Goal: Transaction & Acquisition: Purchase product/service

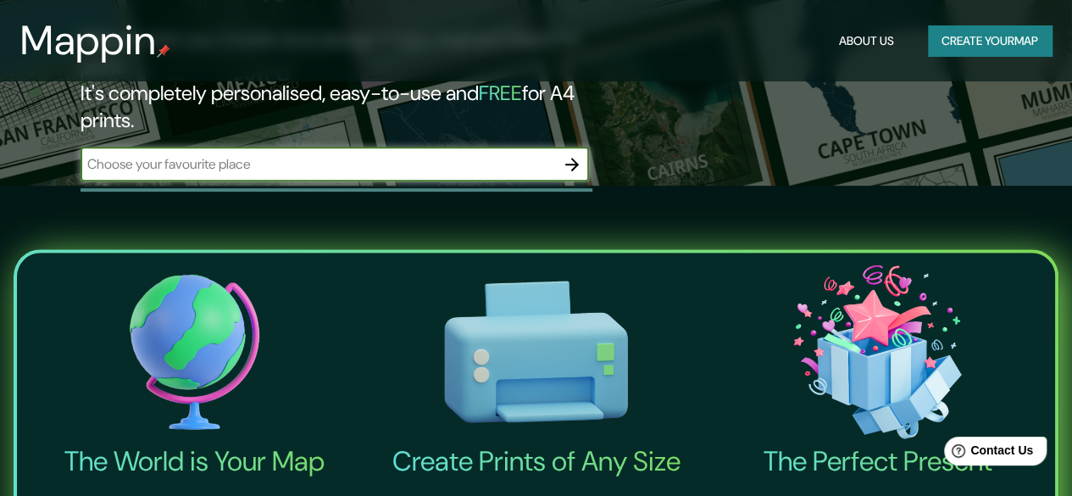
click at [414, 154] on input "text" at bounding box center [318, 163] width 475 height 19
type input "VALPARAISO, [GEOGRAPHIC_DATA]"
click at [573, 154] on icon "button" at bounding box center [572, 164] width 20 height 20
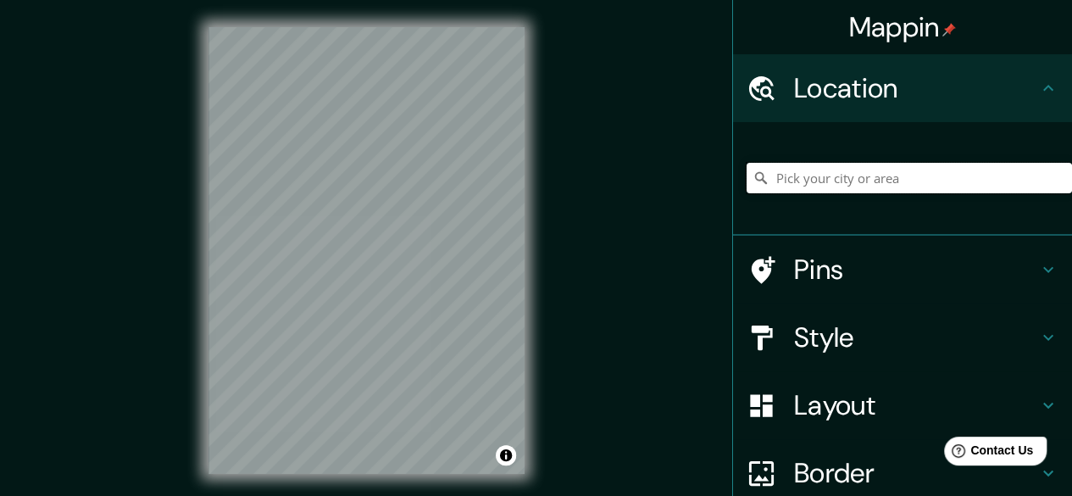
click at [859, 175] on input "Pick your city or area" at bounding box center [909, 178] width 325 height 31
type input "Pasaje Musgo, [GEOGRAPHIC_DATA][US_STATE], [GEOGRAPHIC_DATA] 8240000, [GEOGRAPH…"
click at [860, 257] on h4 "Pins" at bounding box center [916, 270] width 244 height 34
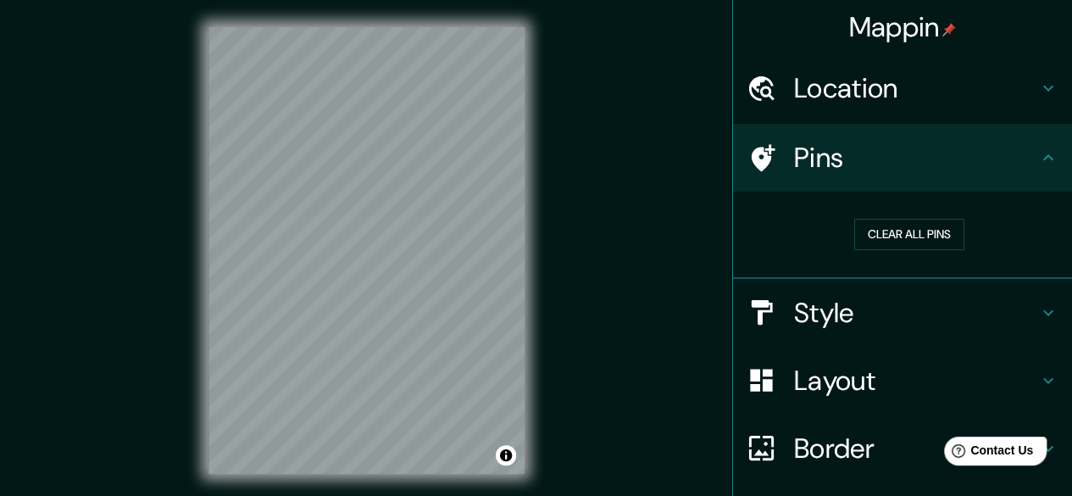
click at [1014, 150] on h4 "Pins" at bounding box center [916, 158] width 244 height 34
click at [920, 314] on h4 "Style" at bounding box center [916, 313] width 244 height 34
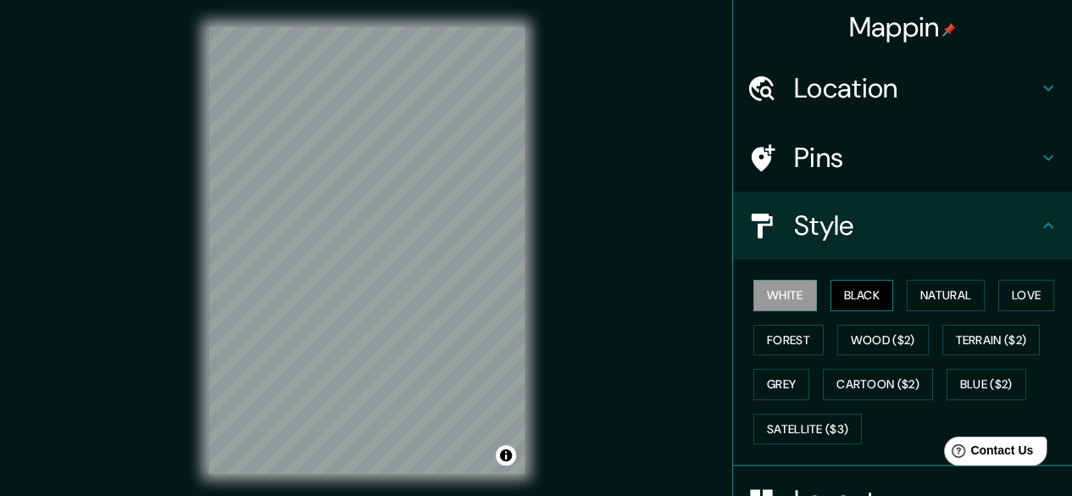
click at [853, 296] on button "Black" at bounding box center [863, 295] width 64 height 31
click at [914, 288] on button "Natural" at bounding box center [946, 295] width 78 height 31
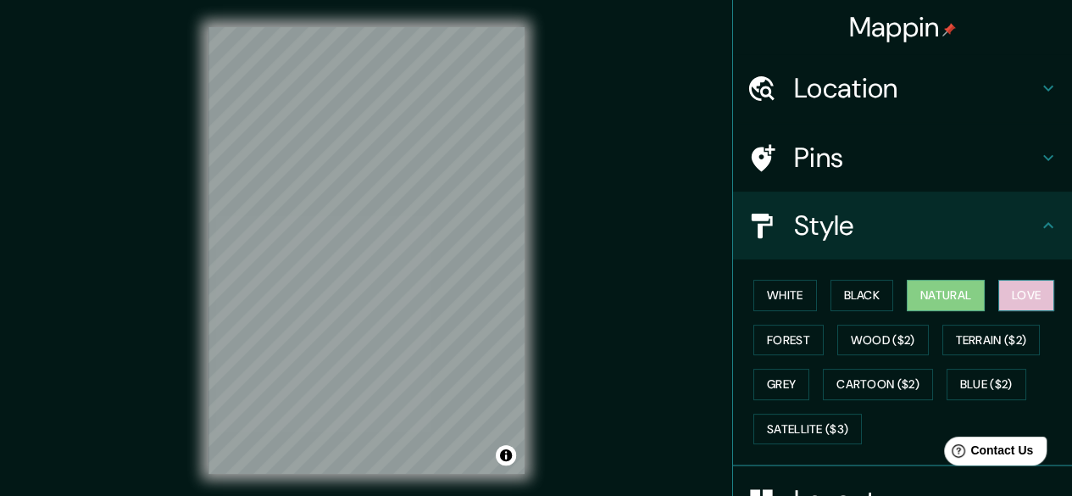
click at [1014, 287] on button "Love" at bounding box center [1026, 295] width 56 height 31
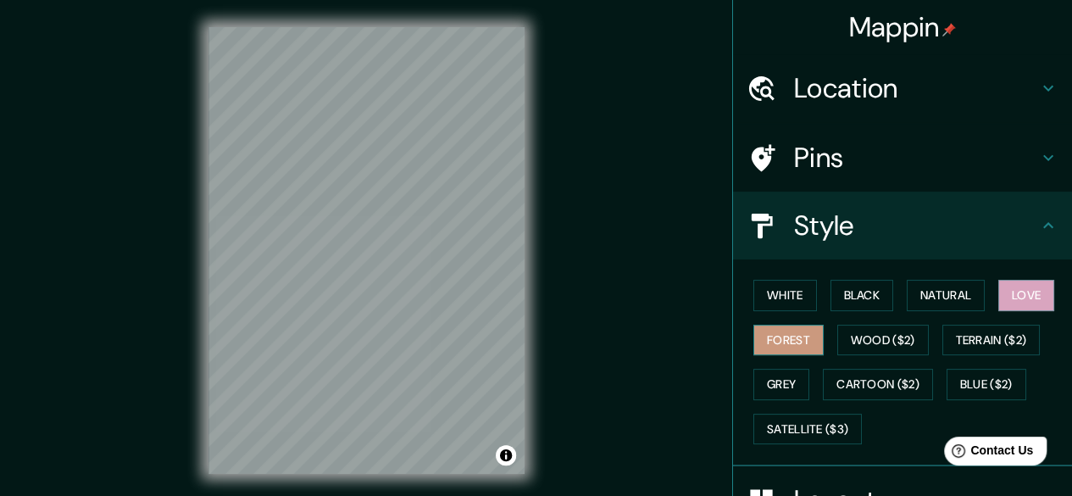
click at [791, 339] on button "Forest" at bounding box center [788, 340] width 70 height 31
click at [875, 339] on button "Wood ($2)" at bounding box center [883, 340] width 92 height 31
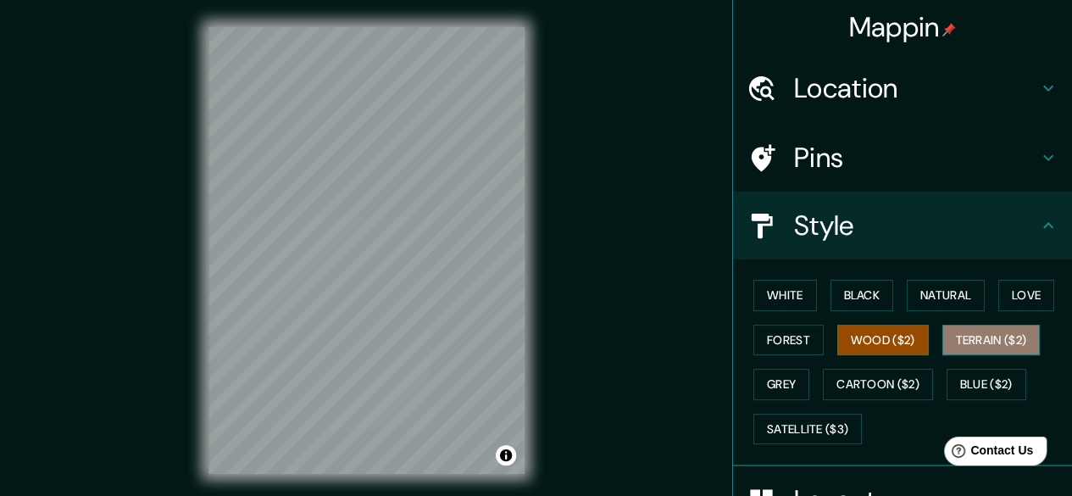
click at [961, 338] on button "Terrain ($2)" at bounding box center [991, 340] width 98 height 31
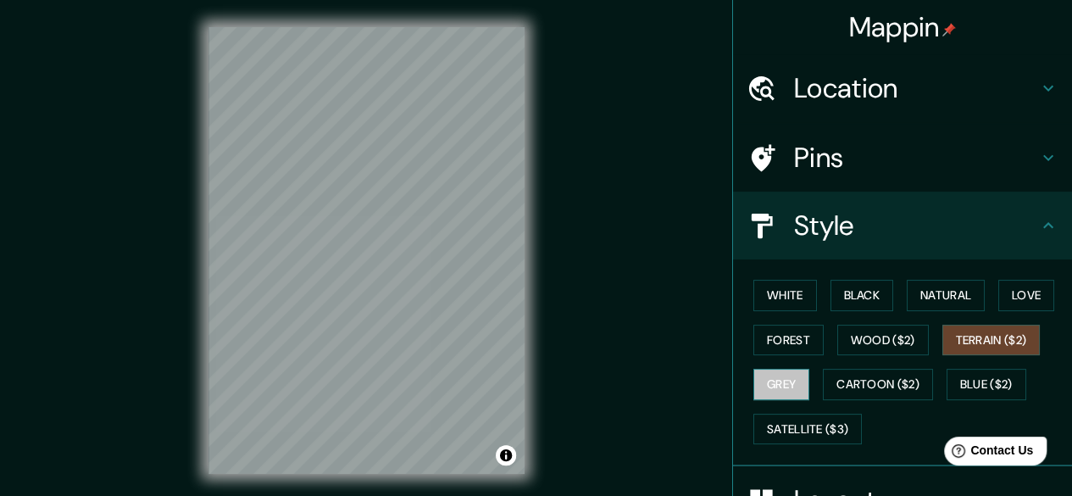
click at [773, 381] on button "Grey" at bounding box center [781, 384] width 56 height 31
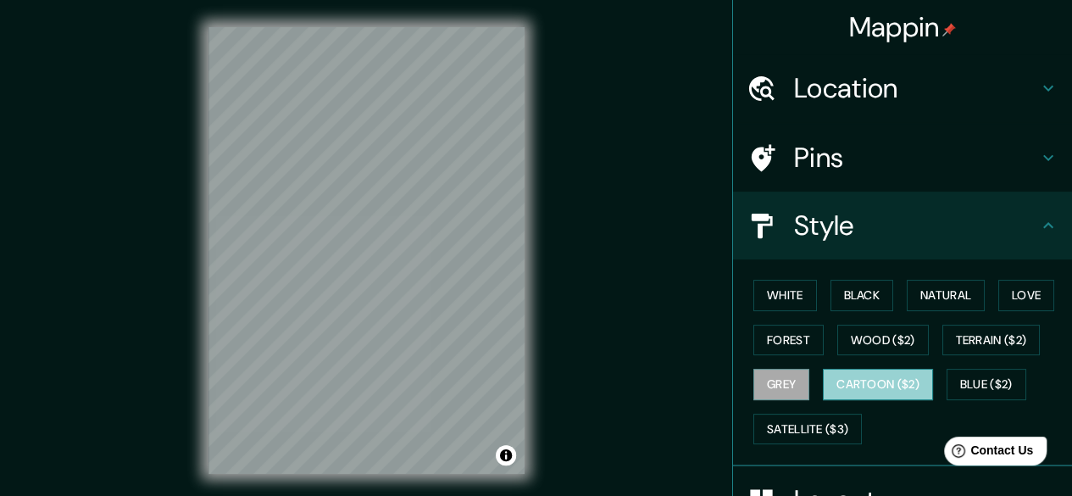
click at [856, 379] on button "Cartoon ($2)" at bounding box center [878, 384] width 110 height 31
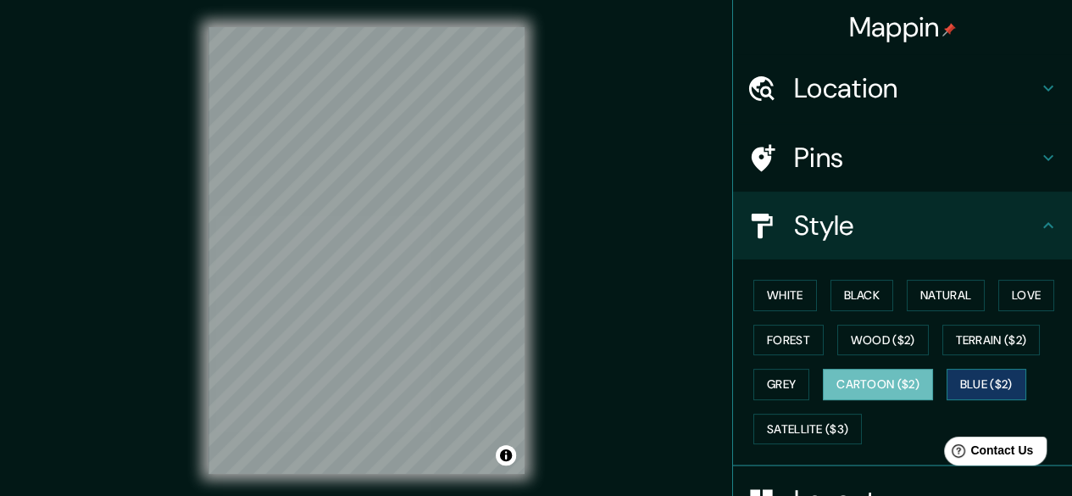
click at [981, 379] on button "Blue ($2)" at bounding box center [987, 384] width 80 height 31
click at [898, 379] on button "Cartoon ($2)" at bounding box center [878, 384] width 110 height 31
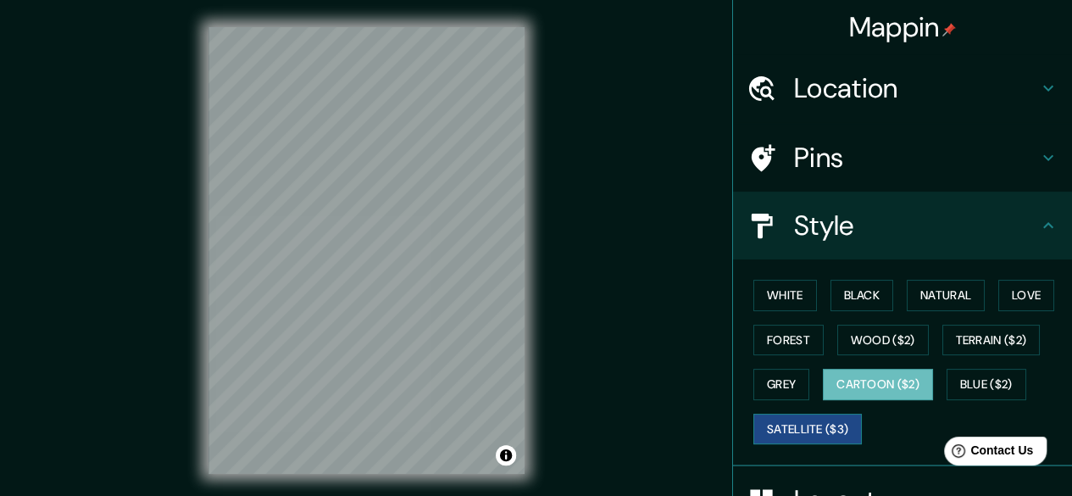
click at [809, 423] on button "Satellite ($3)" at bounding box center [807, 429] width 108 height 31
click at [957, 74] on h4 "Location" at bounding box center [916, 88] width 244 height 34
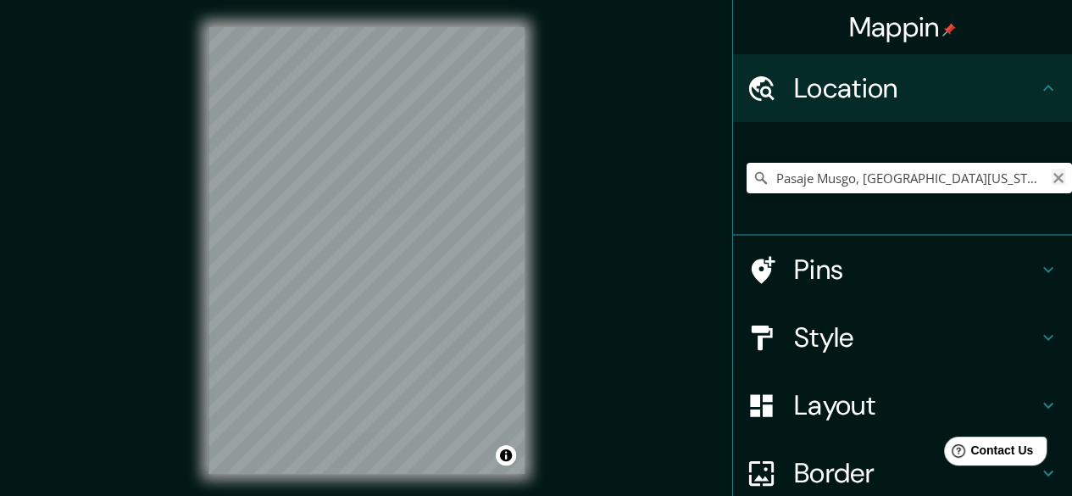
click at [1052, 173] on icon "Clear" at bounding box center [1059, 178] width 14 height 14
click at [925, 177] on input "Pick your city or area" at bounding box center [909, 178] width 325 height 31
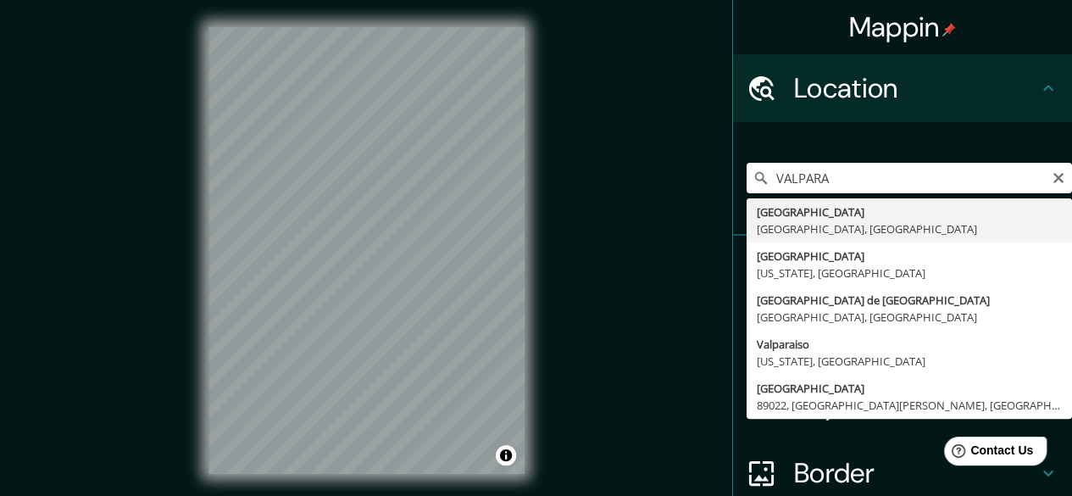
type input "[GEOGRAPHIC_DATA], [GEOGRAPHIC_DATA], [GEOGRAPHIC_DATA]"
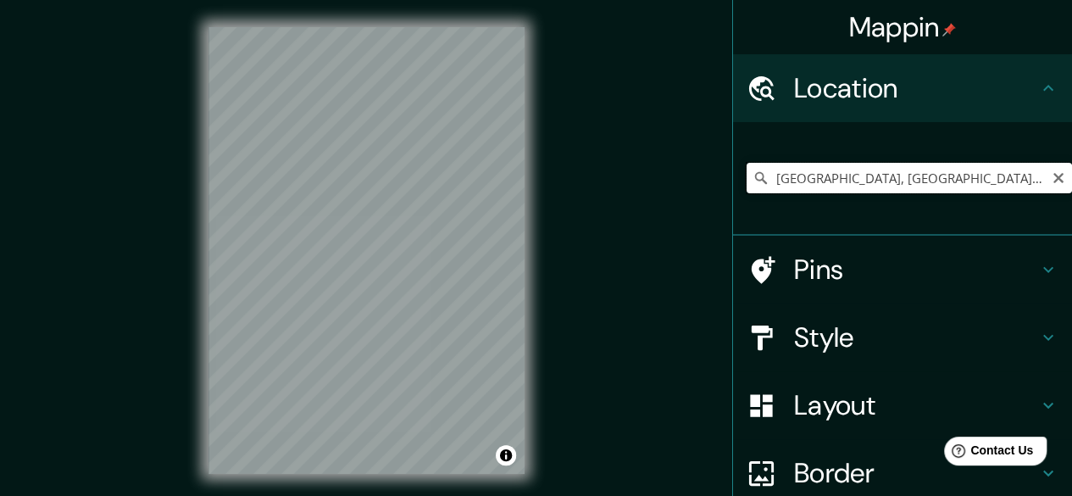
click at [1002, 176] on input "[GEOGRAPHIC_DATA], [GEOGRAPHIC_DATA], [GEOGRAPHIC_DATA]" at bounding box center [909, 178] width 325 height 31
click at [1007, 180] on input "[GEOGRAPHIC_DATA], [GEOGRAPHIC_DATA], [GEOGRAPHIC_DATA]" at bounding box center [909, 178] width 325 height 31
click at [1012, 168] on input "[GEOGRAPHIC_DATA], [GEOGRAPHIC_DATA], [GEOGRAPHIC_DATA]" at bounding box center [909, 178] width 325 height 31
click at [993, 173] on input "[GEOGRAPHIC_DATA], [GEOGRAPHIC_DATA], [GEOGRAPHIC_DATA]" at bounding box center [909, 178] width 325 height 31
click at [1052, 182] on icon "Clear" at bounding box center [1059, 178] width 14 height 14
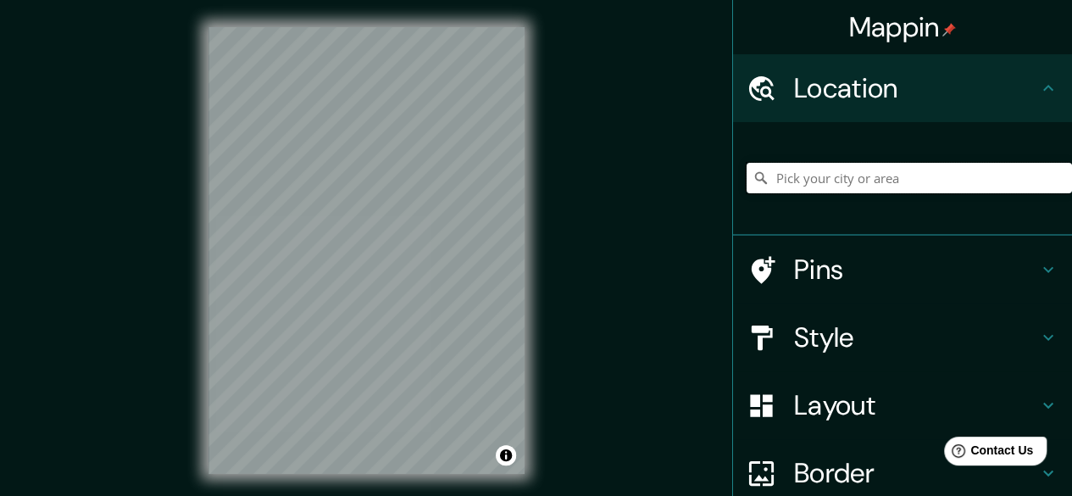
click at [929, 185] on input "Pick your city or area" at bounding box center [909, 178] width 325 height 31
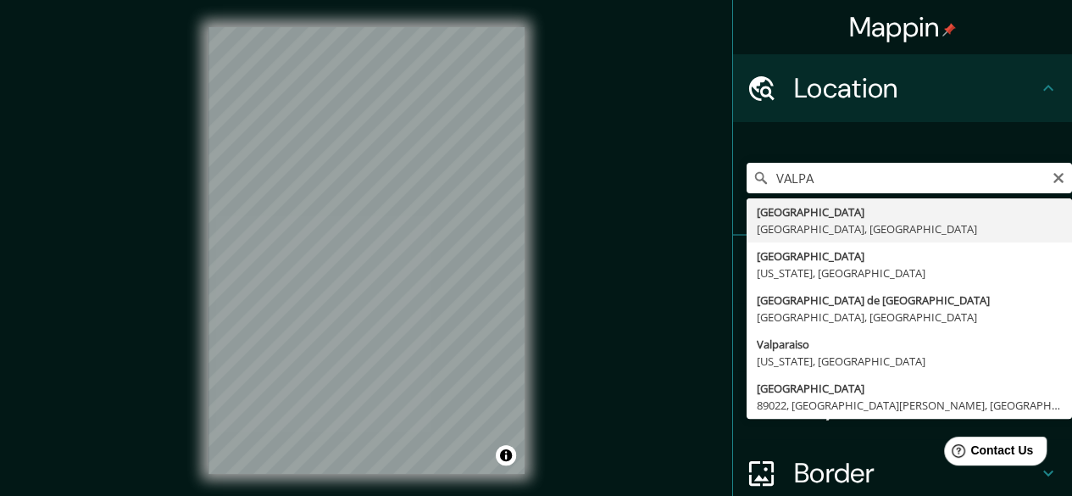
type input "[GEOGRAPHIC_DATA], [GEOGRAPHIC_DATA], [GEOGRAPHIC_DATA]"
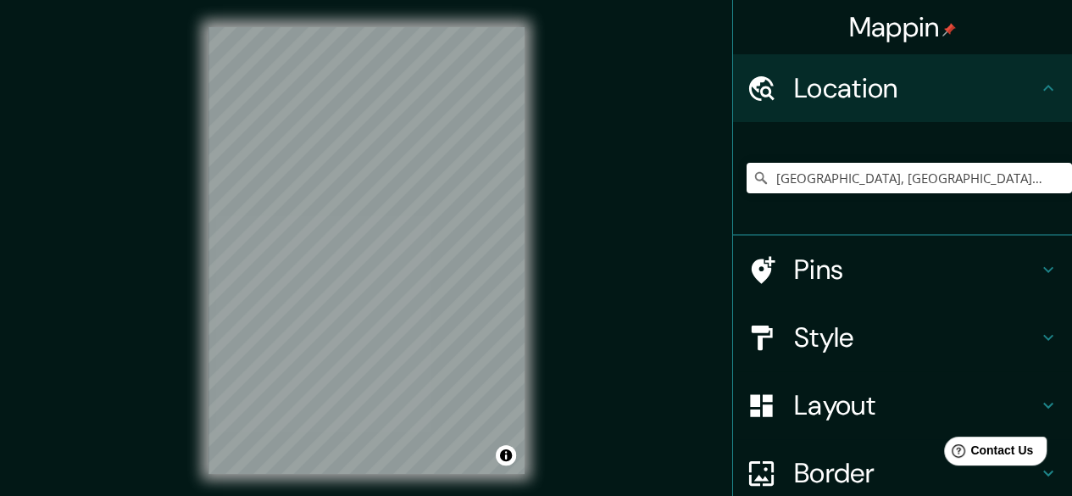
click at [858, 328] on h4 "Style" at bounding box center [916, 337] width 244 height 34
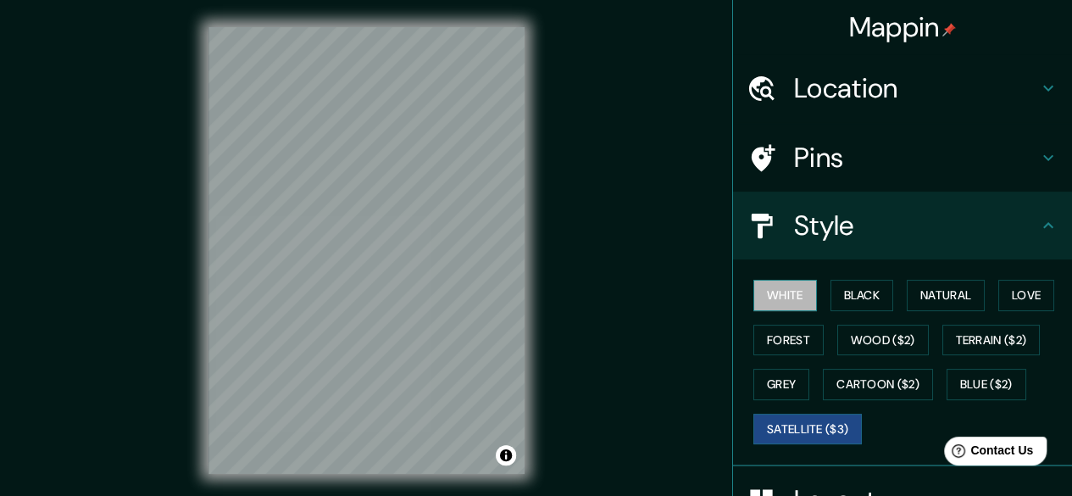
click at [773, 287] on button "White" at bounding box center [785, 295] width 64 height 31
click at [783, 420] on button "Satellite ($3)" at bounding box center [807, 429] width 108 height 31
click at [842, 295] on button "Black" at bounding box center [863, 295] width 64 height 31
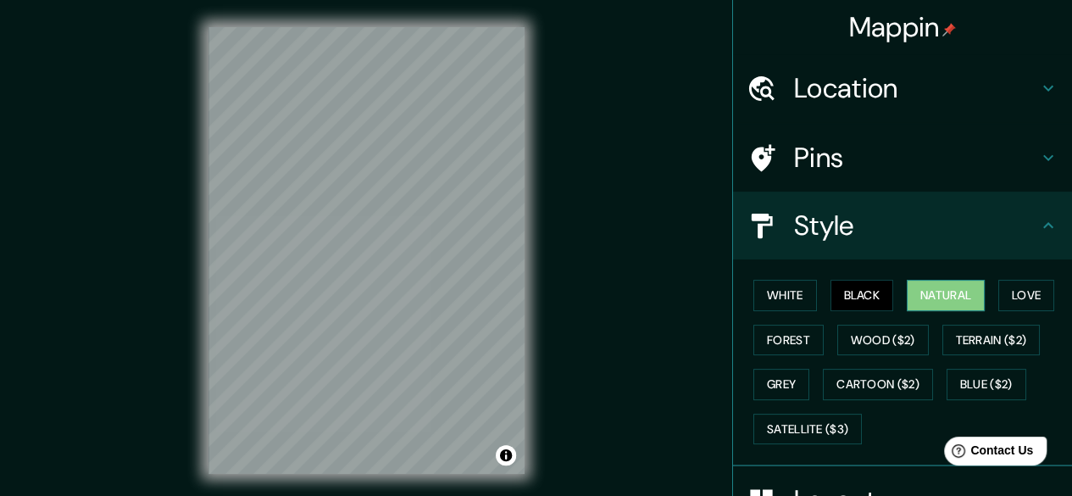
click at [931, 294] on button "Natural" at bounding box center [946, 295] width 78 height 31
click at [778, 299] on button "White" at bounding box center [785, 295] width 64 height 31
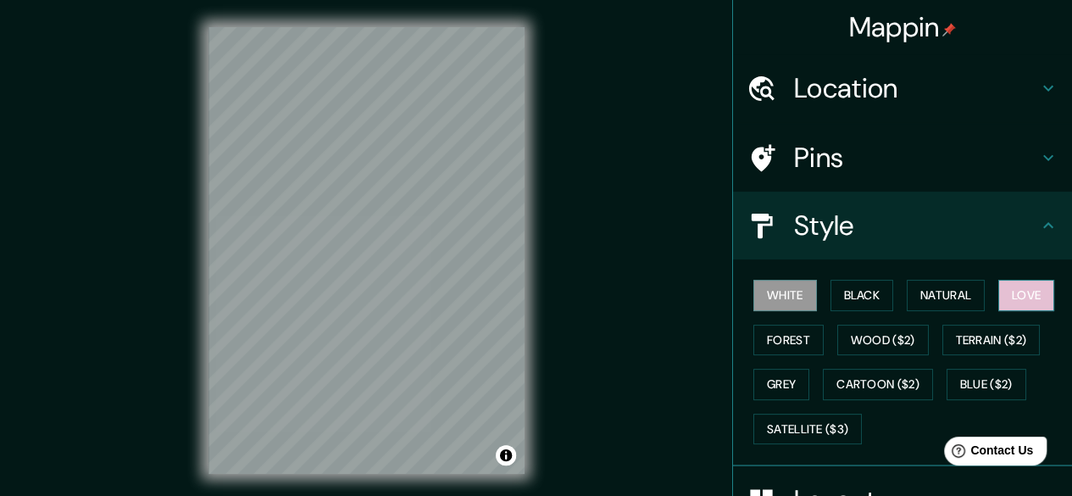
click at [1007, 288] on button "Love" at bounding box center [1026, 295] width 56 height 31
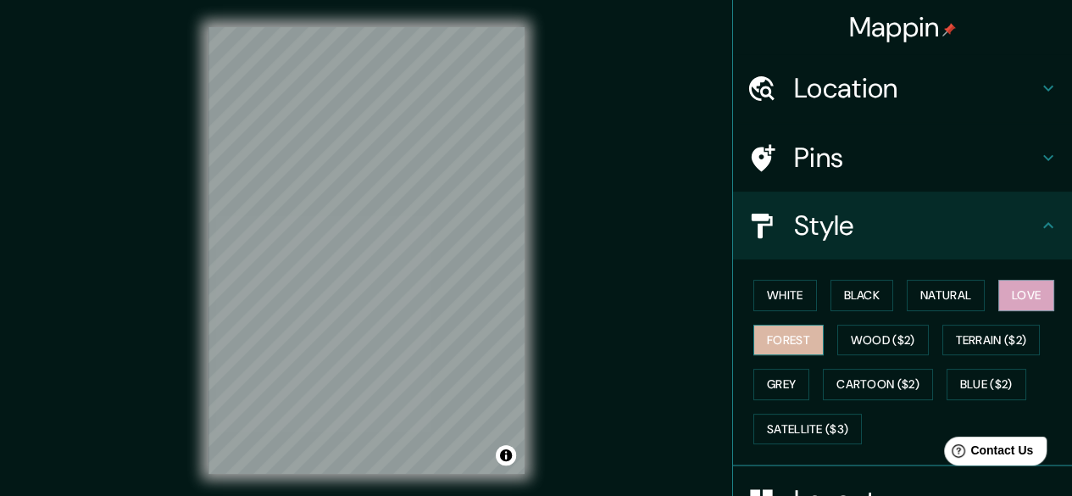
click at [779, 336] on button "Forest" at bounding box center [788, 340] width 70 height 31
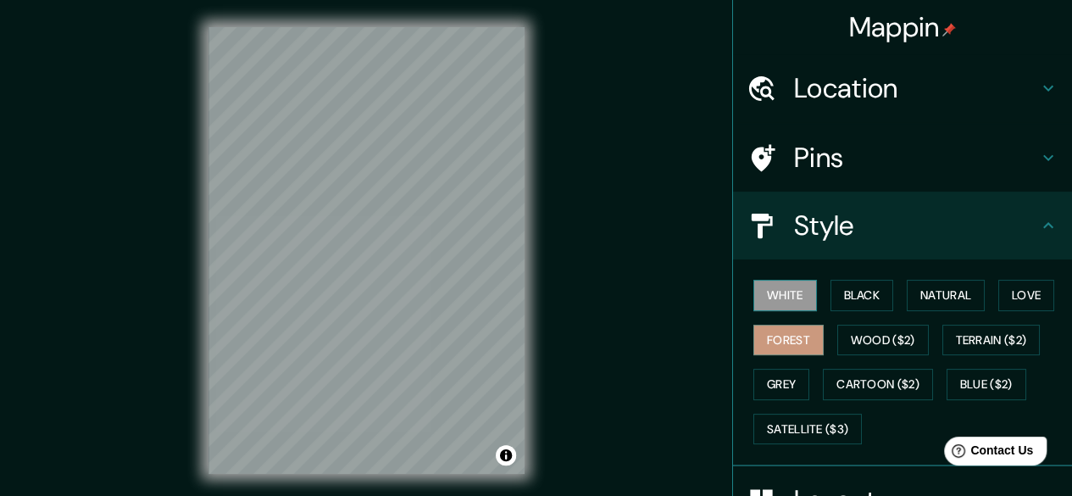
click at [773, 293] on button "White" at bounding box center [785, 295] width 64 height 31
click at [773, 375] on button "Grey" at bounding box center [781, 384] width 56 height 31
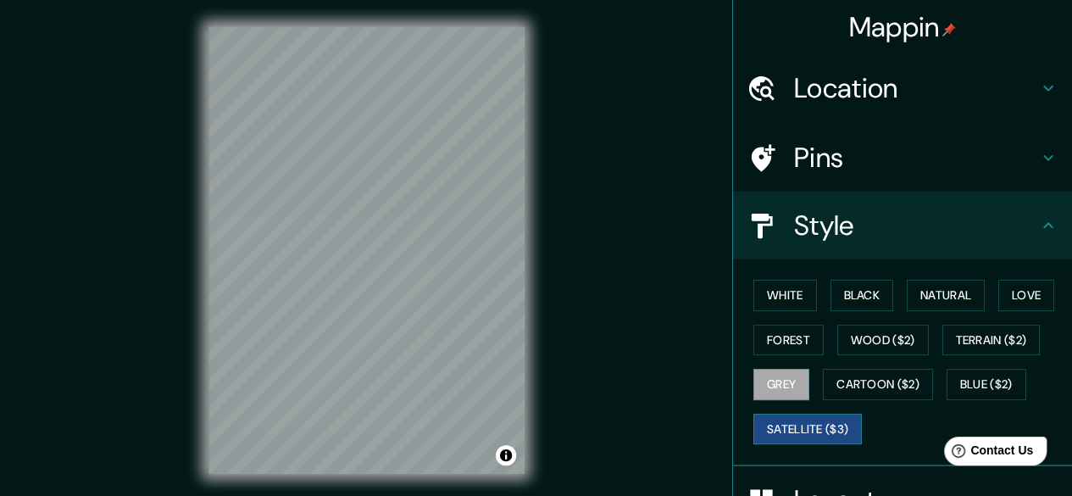
click at [792, 423] on button "Satellite ($3)" at bounding box center [807, 429] width 108 height 31
click at [780, 293] on button "White" at bounding box center [785, 295] width 64 height 31
click at [783, 416] on button "Satellite ($3)" at bounding box center [807, 429] width 108 height 31
click at [773, 294] on button "White" at bounding box center [785, 295] width 64 height 31
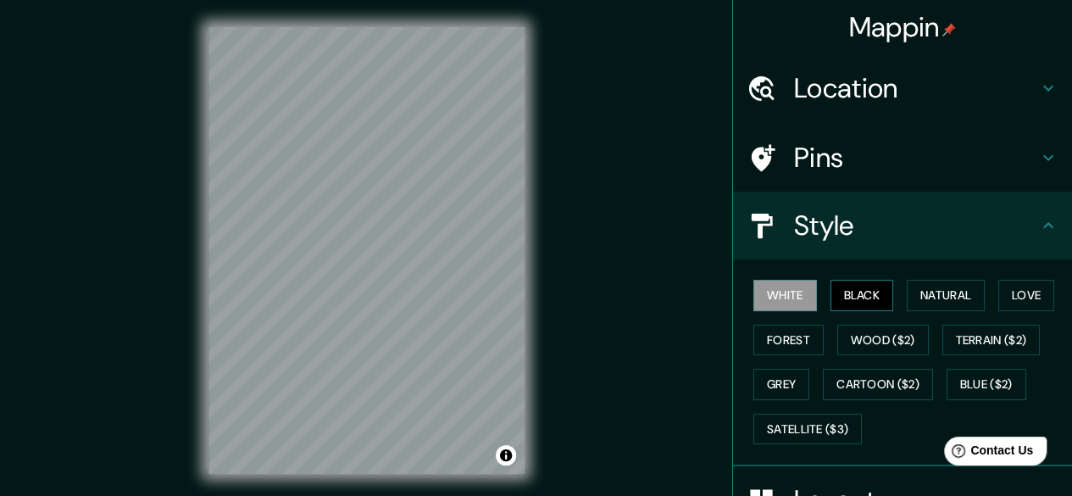
click at [854, 294] on button "Black" at bounding box center [863, 295] width 64 height 31
click at [958, 298] on button "Natural" at bounding box center [946, 295] width 78 height 31
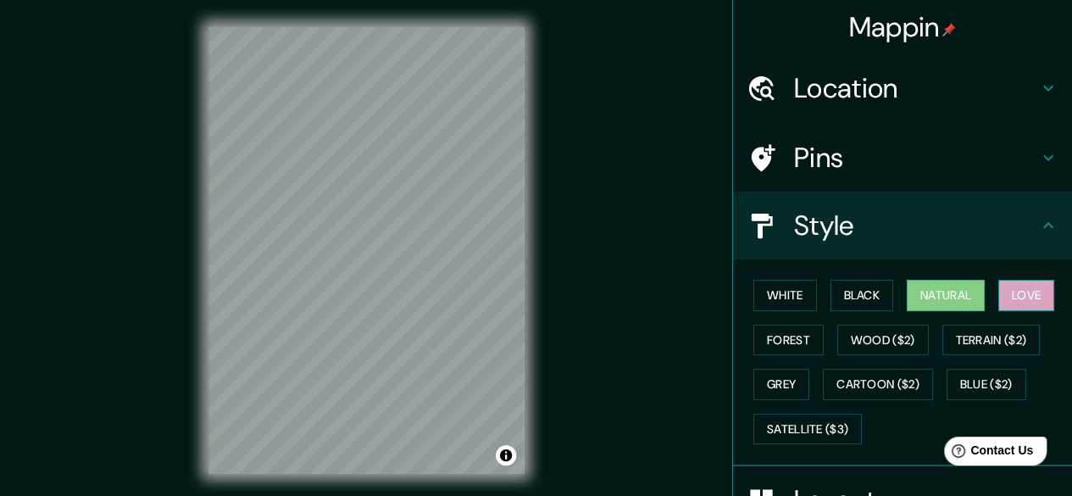
click at [1015, 292] on button "Love" at bounding box center [1026, 295] width 56 height 31
click at [792, 326] on button "Forest" at bounding box center [788, 340] width 70 height 31
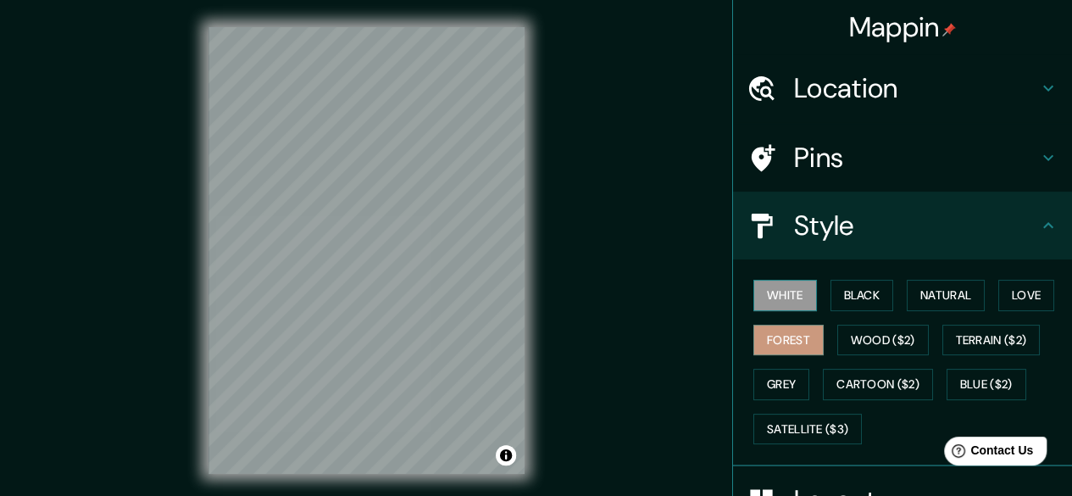
click at [764, 286] on button "White" at bounding box center [785, 295] width 64 height 31
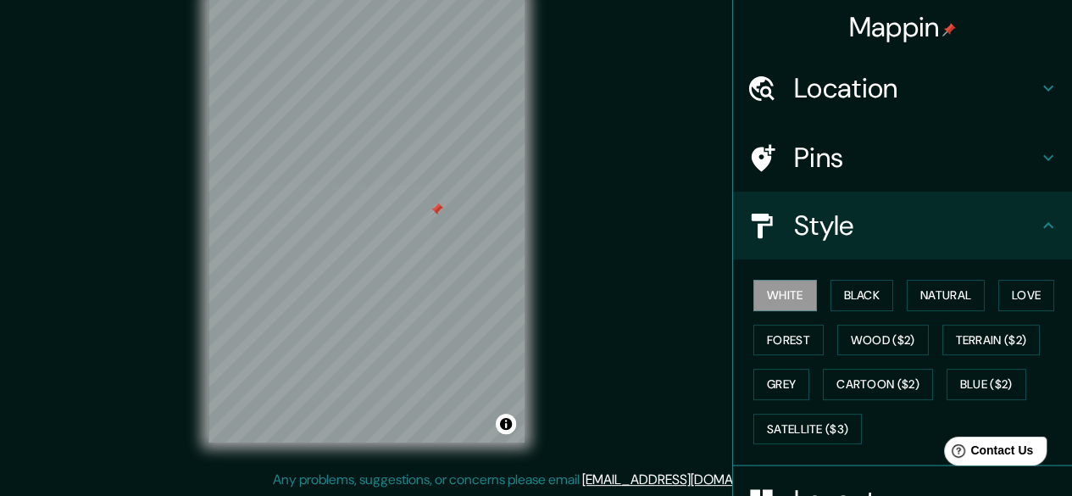
drag, startPoint x: 436, startPoint y: 213, endPoint x: 586, endPoint y: 37, distance: 231.4
click at [586, 37] on div "Mappin Location [GEOGRAPHIC_DATA], [GEOGRAPHIC_DATA], [GEOGRAPHIC_DATA] Pins St…" at bounding box center [536, 233] width 1072 height 528
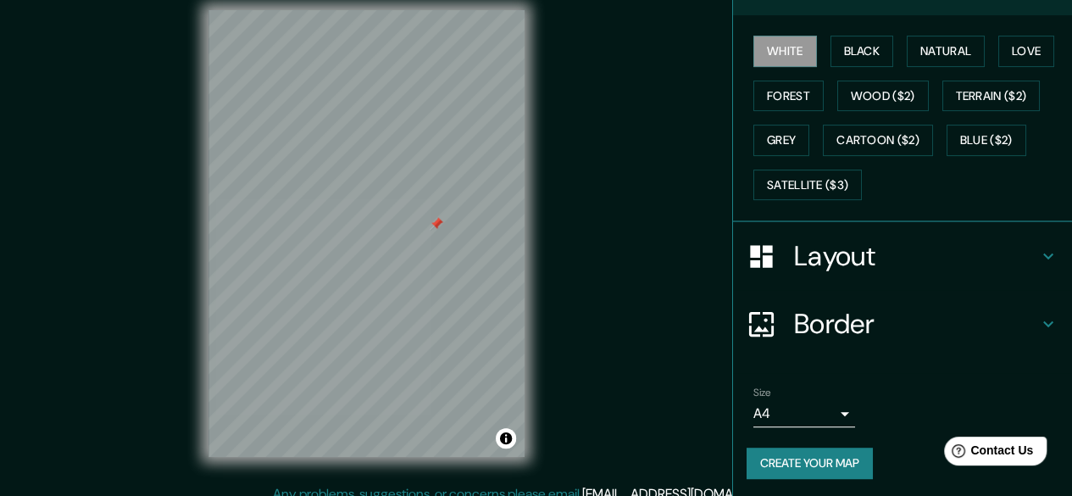
scroll to position [31, 0]
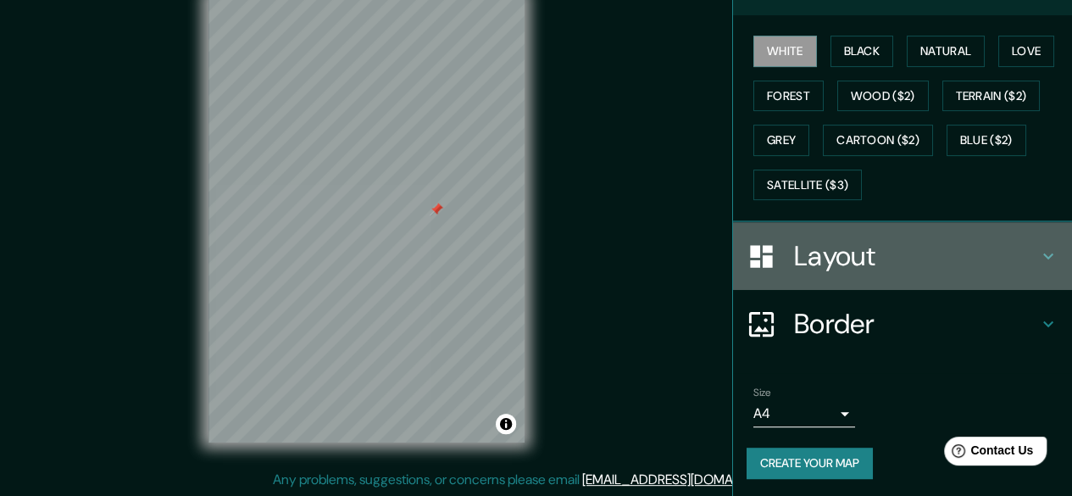
click at [945, 242] on h4 "Layout" at bounding box center [916, 256] width 244 height 34
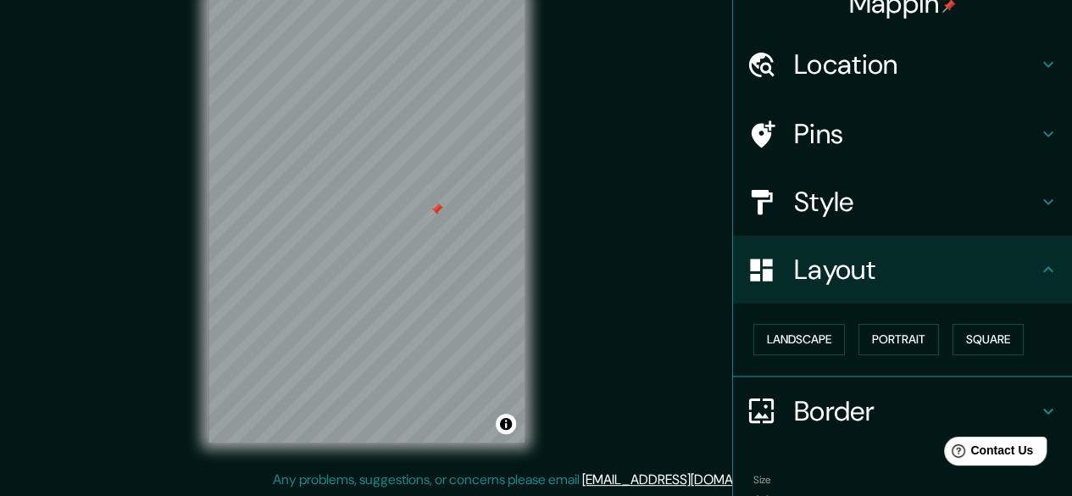
scroll to position [0, 0]
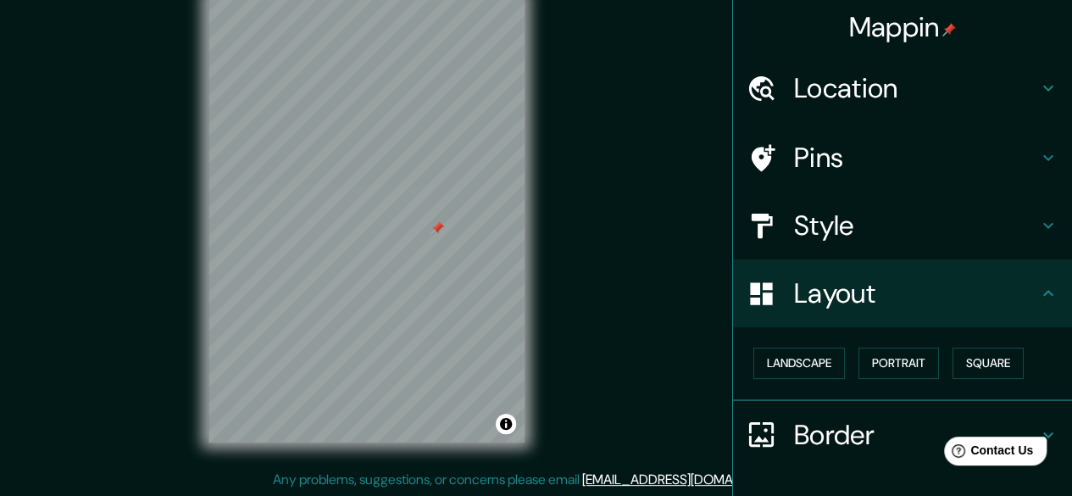
drag, startPoint x: 436, startPoint y: 208, endPoint x: 437, endPoint y: 226, distance: 18.7
click at [437, 226] on div at bounding box center [438, 228] width 14 height 14
click at [439, 226] on div at bounding box center [438, 228] width 14 height 14
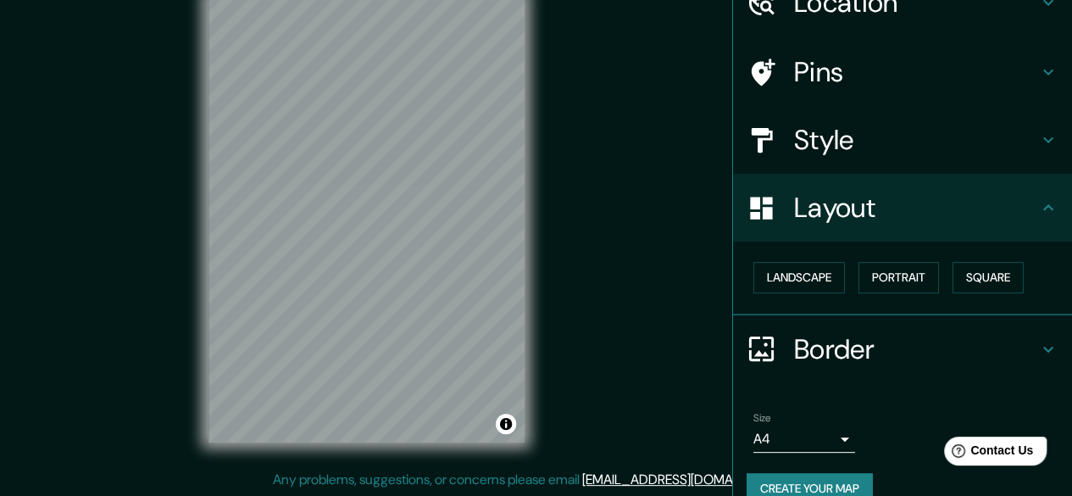
scroll to position [112, 0]
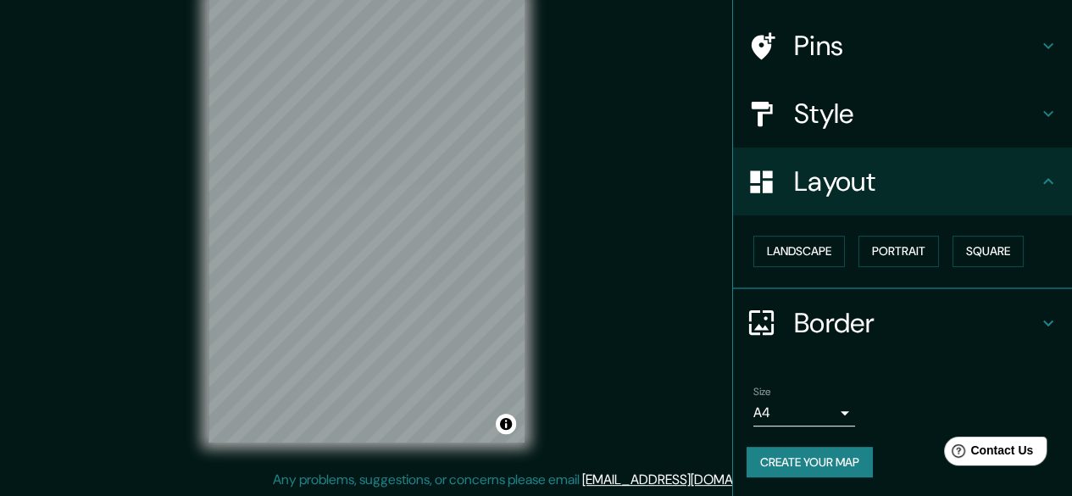
click at [836, 405] on body "Mappin Location [GEOGRAPHIC_DATA], [GEOGRAPHIC_DATA], [GEOGRAPHIC_DATA] Pins St…" at bounding box center [536, 217] width 1072 height 496
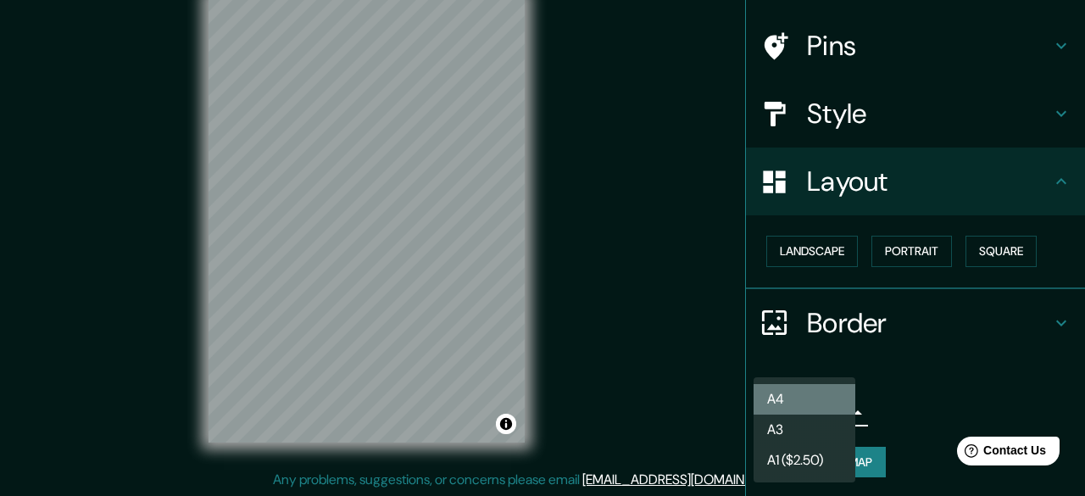
click at [815, 393] on li "A4" at bounding box center [804, 399] width 102 height 31
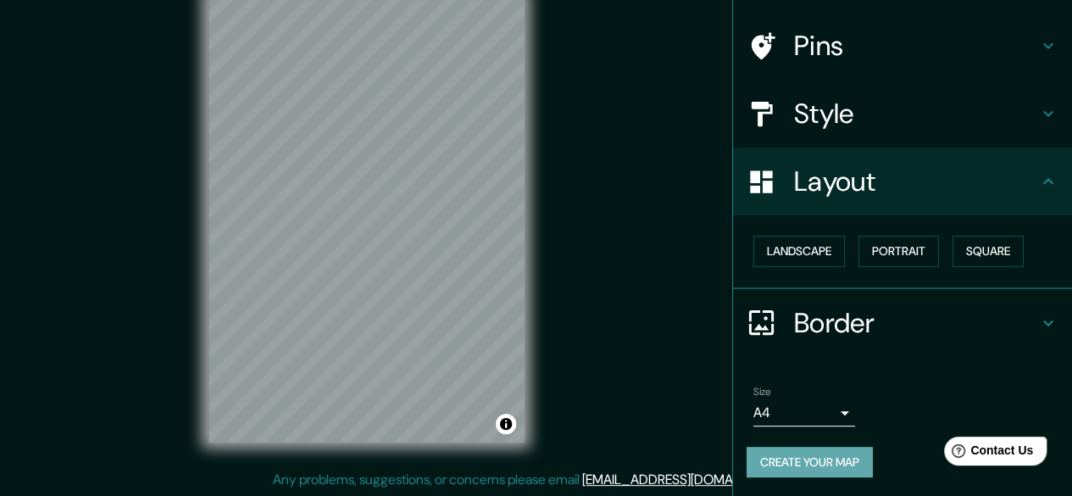
click at [813, 462] on button "Create your map" at bounding box center [810, 462] width 126 height 31
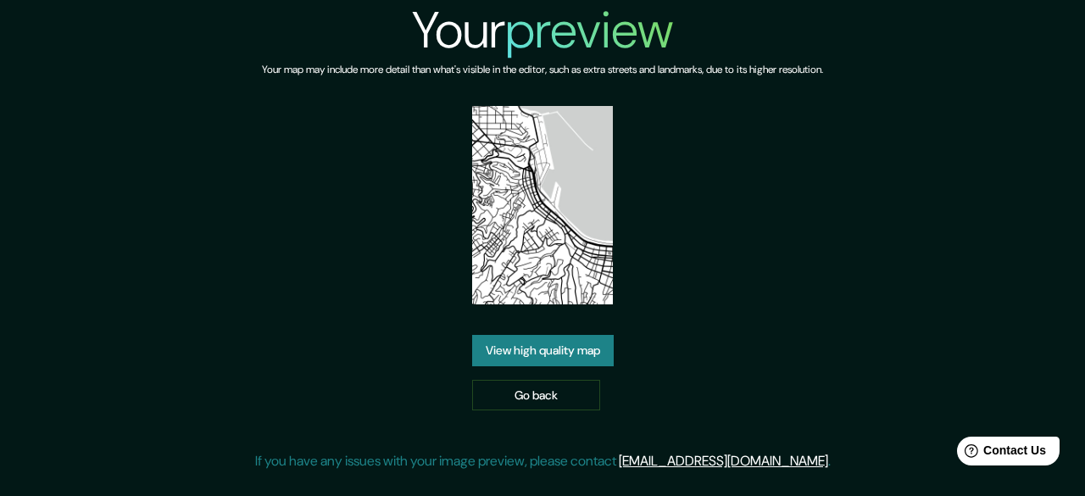
click at [536, 347] on link "View high quality map" at bounding box center [543, 350] width 142 height 31
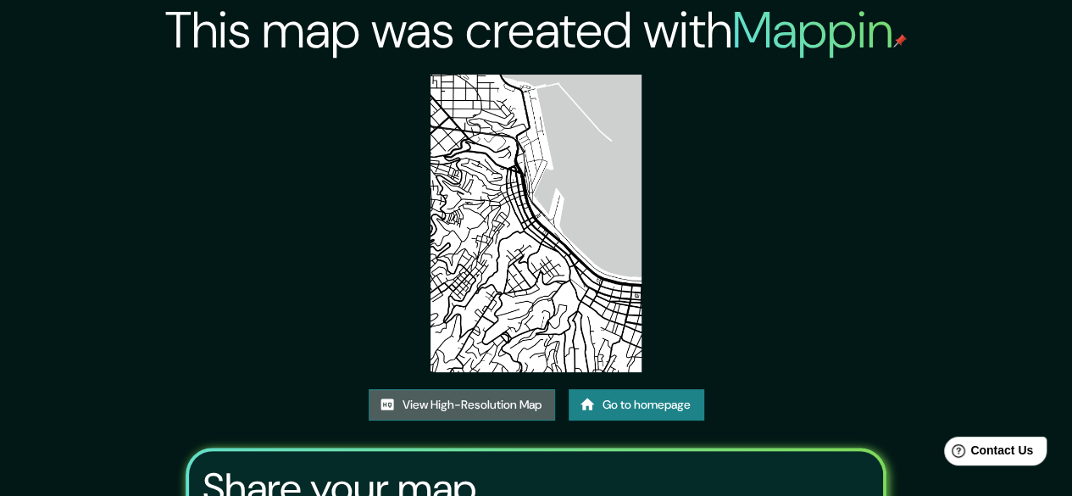
click at [481, 403] on link "View High-Resolution Map" at bounding box center [462, 404] width 186 height 31
